Goal: Information Seeking & Learning: Learn about a topic

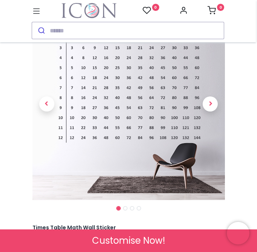
scroll to position [50, 0]
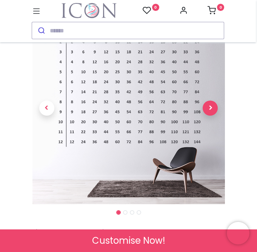
click at [208, 107] on span "Next" at bounding box center [209, 108] width 15 height 15
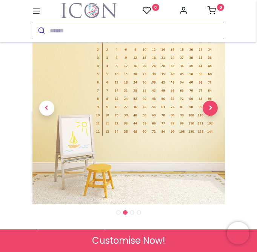
click at [208, 107] on span "Next" at bounding box center [209, 108] width 15 height 15
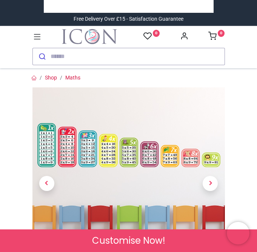
click at [35, 40] on icon at bounding box center [37, 36] width 7 height 5
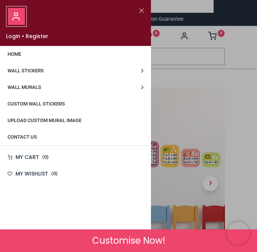
click at [38, 72] on span "Wall Stickers" at bounding box center [26, 71] width 36 height 6
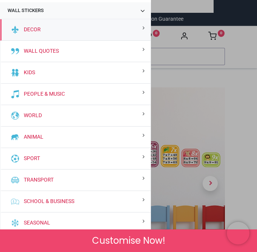
scroll to position [58, 0]
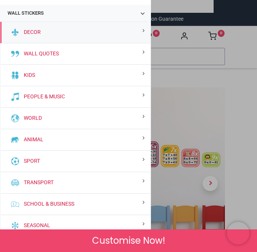
click at [32, 80] on div "Kids" at bounding box center [75, 75] width 150 height 21
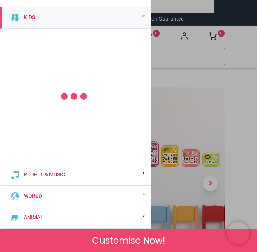
scroll to position [122, 0]
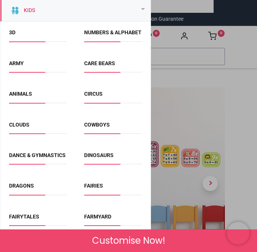
click at [99, 35] on link "Numbers & Alphabet" at bounding box center [112, 32] width 57 height 6
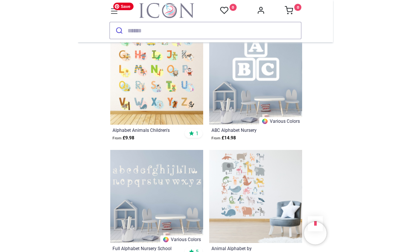
scroll to position [348, 0]
